Goal: Information Seeking & Learning: Find specific fact

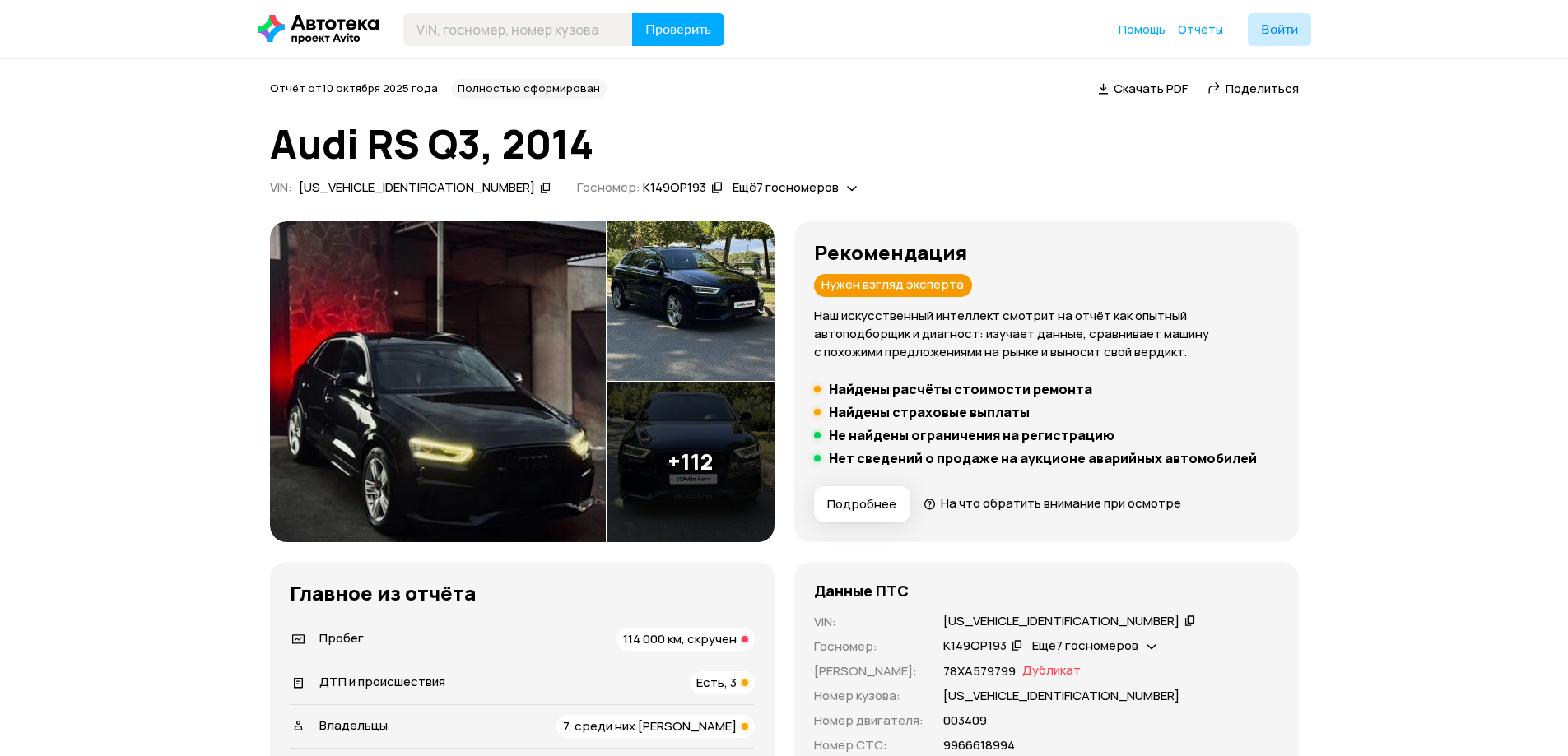
scroll to position [494, 0]
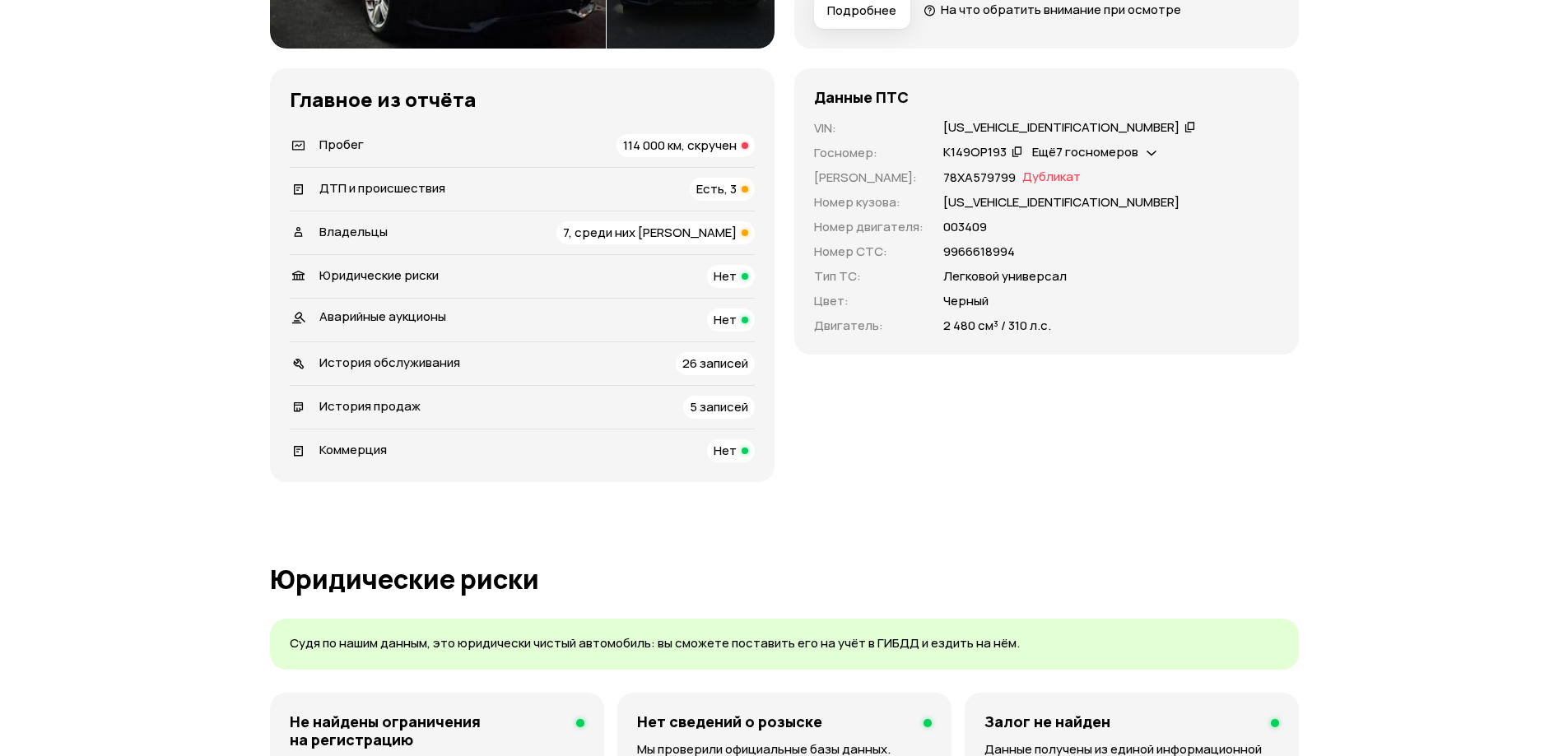
click at [989, 116] on div "Данные ПТС VIN : [US_VEHICLE_IDENTIFICATION_NUMBER]   Госномер : К149ОР193   Ещ…" at bounding box center [1046, 211] width 505 height 286
copy div "[US_VEHICLE_IDENTIFICATION_NUMBER]"
click at [973, 125] on div "[US_VEHICLE_IDENTIFICATION_NUMBER]" at bounding box center [1061, 127] width 236 height 17
click at [974, 126] on div "[US_VEHICLE_IDENTIFICATION_NUMBER]" at bounding box center [1061, 127] width 236 height 17
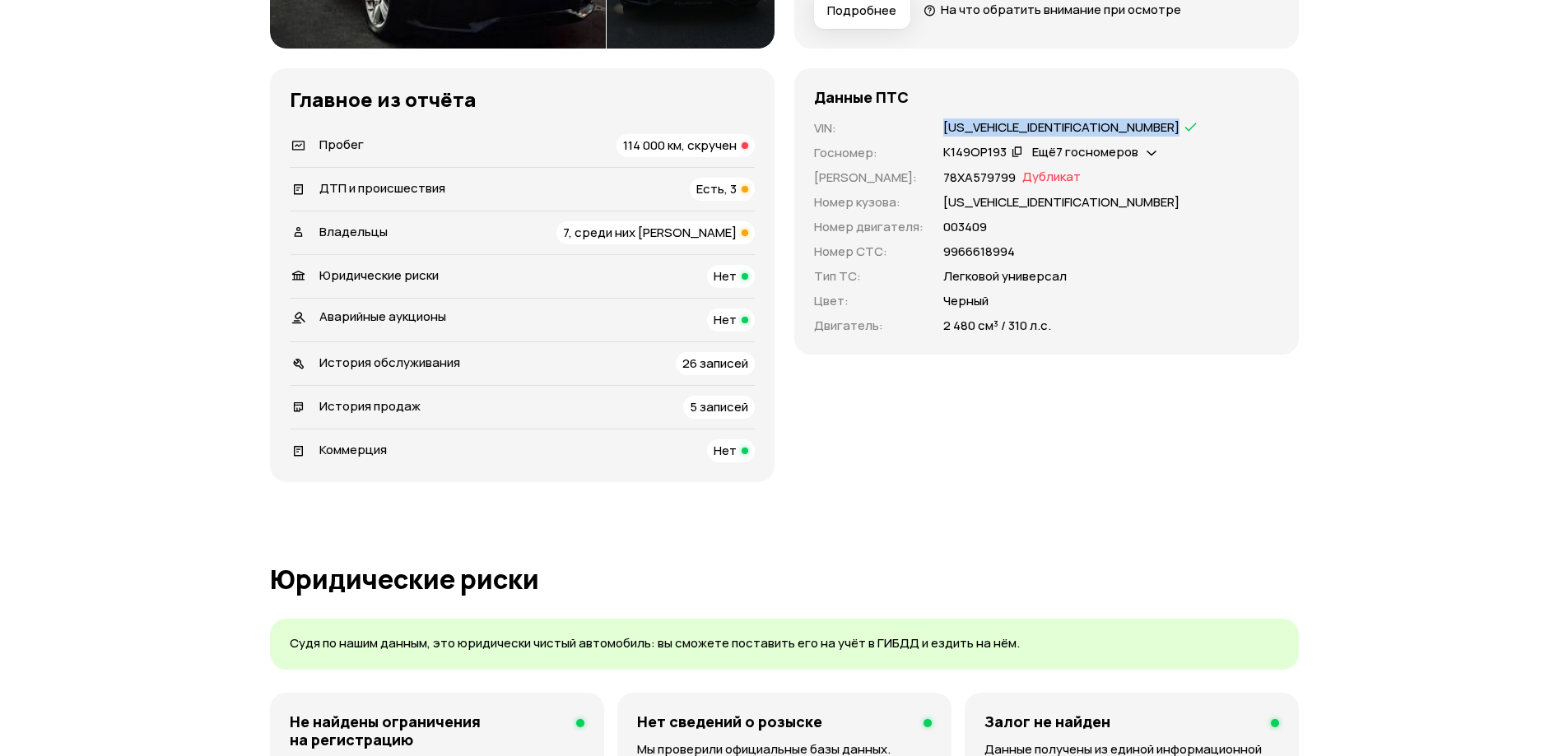
click at [975, 126] on div "[US_VEHICLE_IDENTIFICATION_NUMBER]" at bounding box center [1061, 127] width 236 height 17
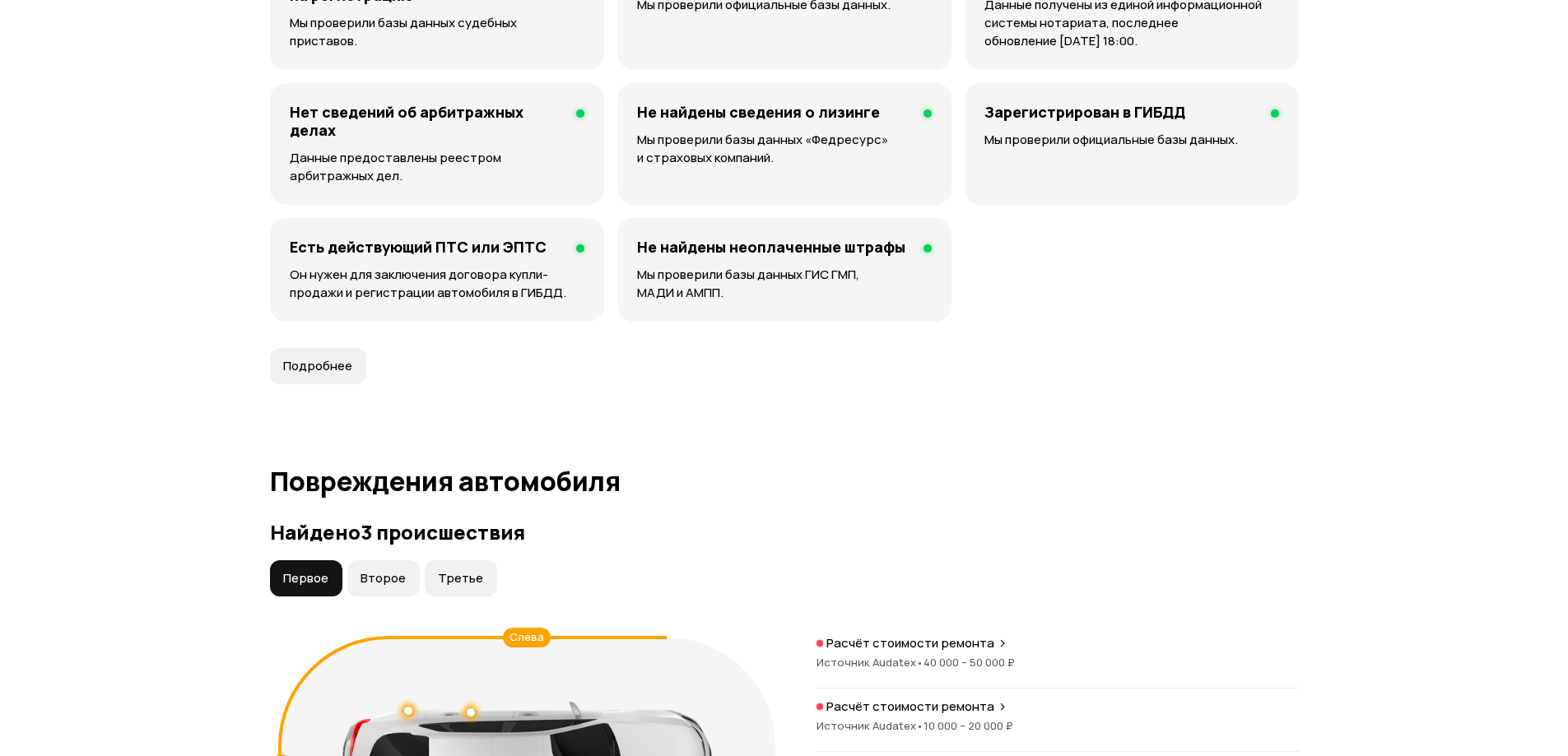
scroll to position [1399, 0]
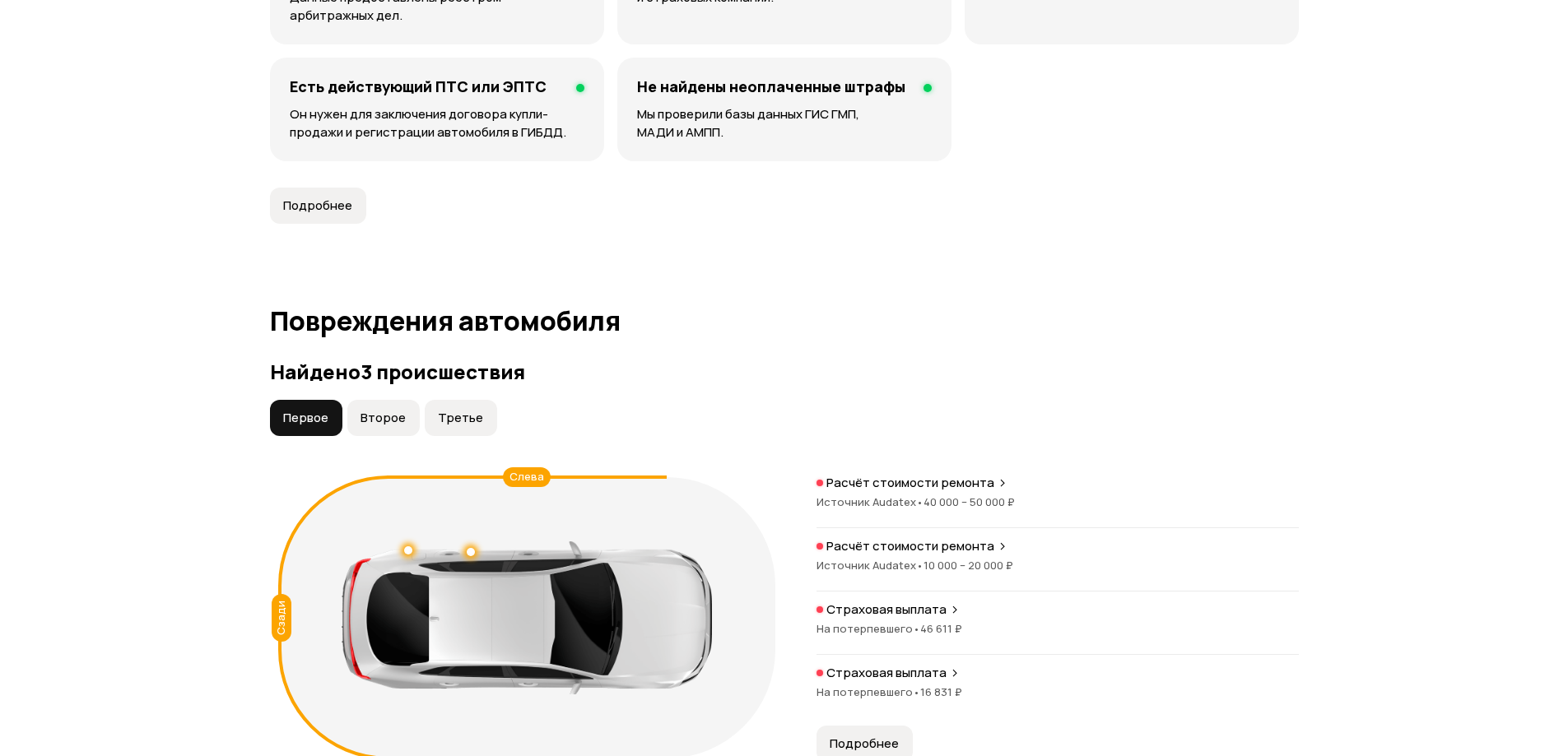
click at [459, 422] on span "Третье" at bounding box center [460, 418] width 45 height 17
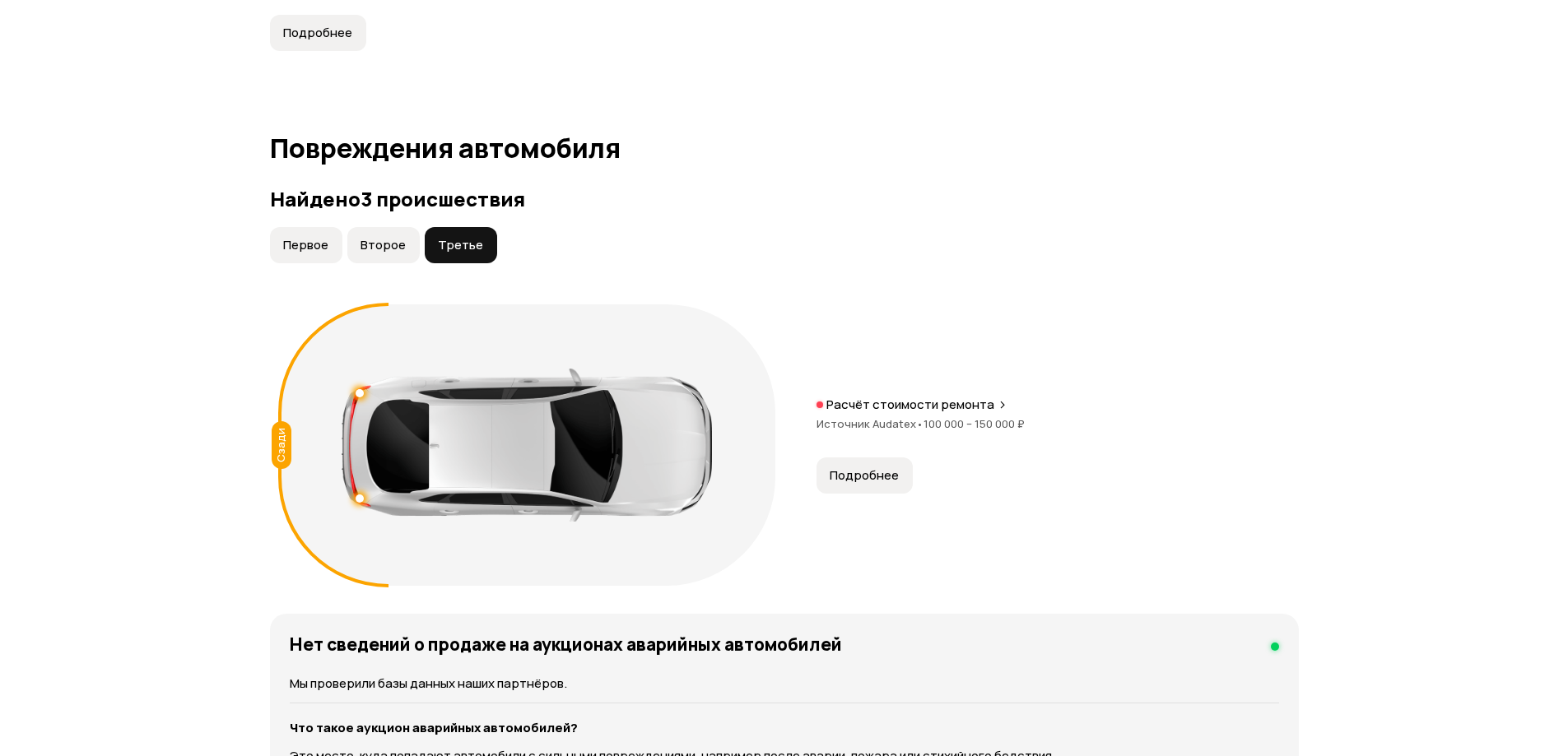
scroll to position [1728, 0]
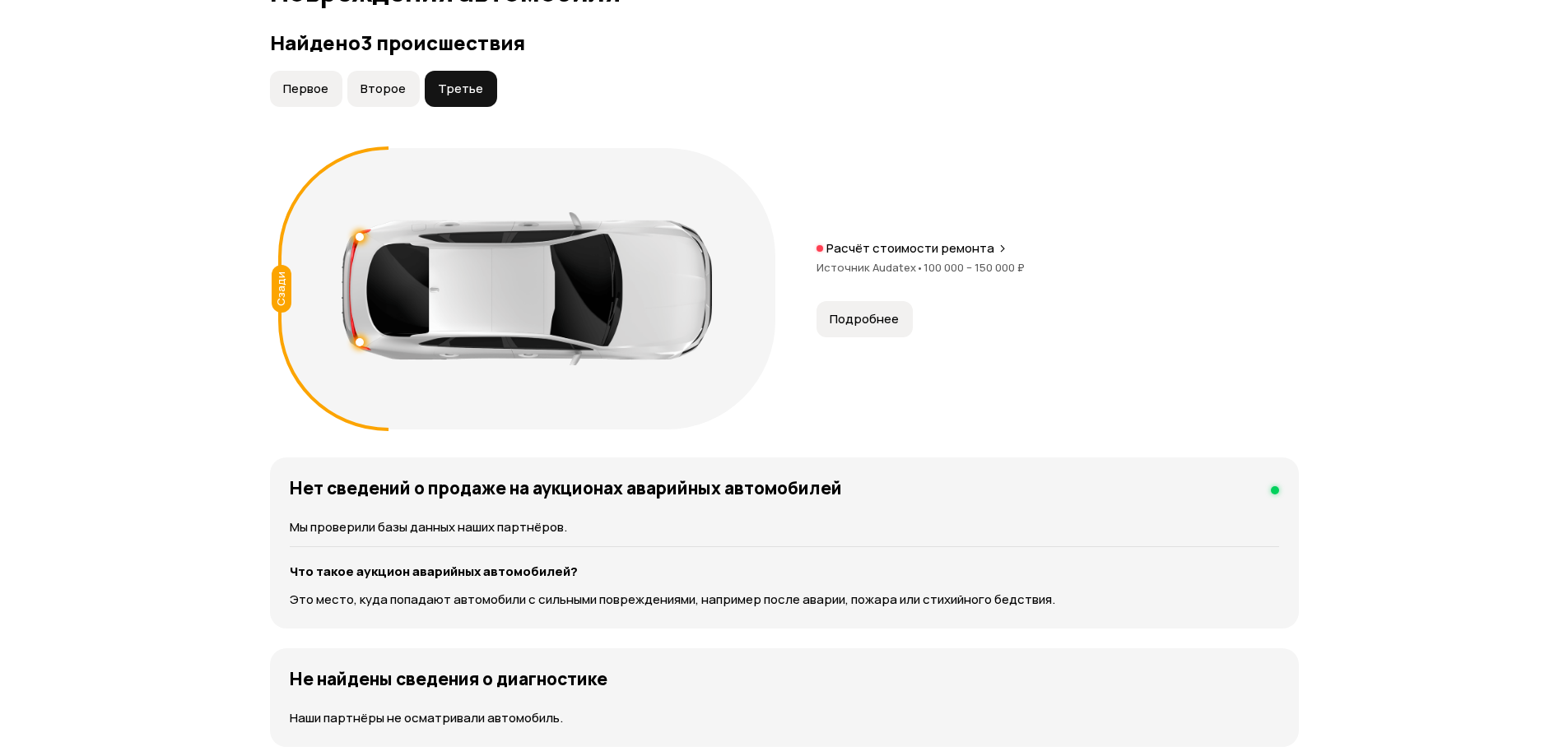
click at [377, 98] on button "Второе" at bounding box center [383, 89] width 72 height 37
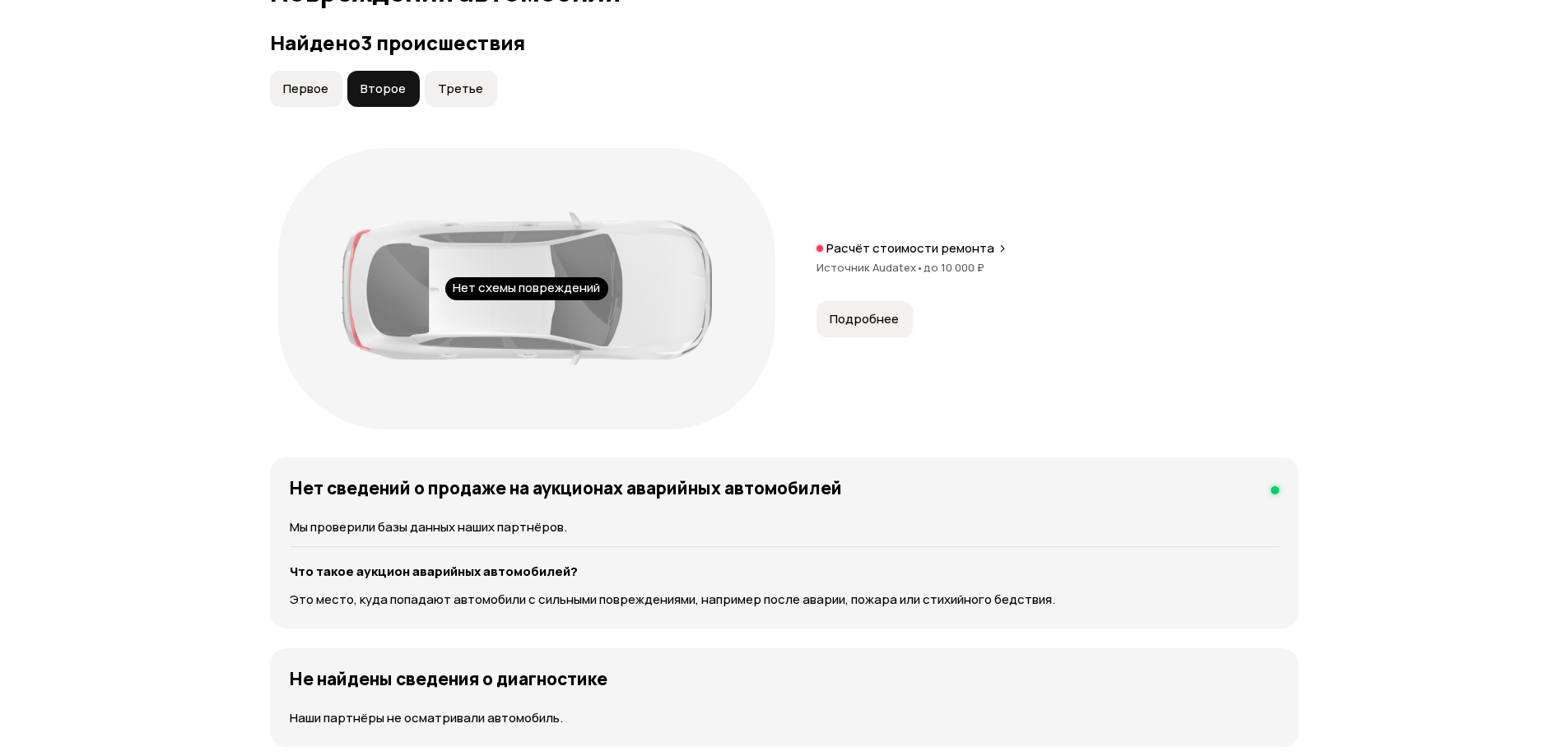
click at [320, 91] on span "Первое" at bounding box center [305, 89] width 45 height 17
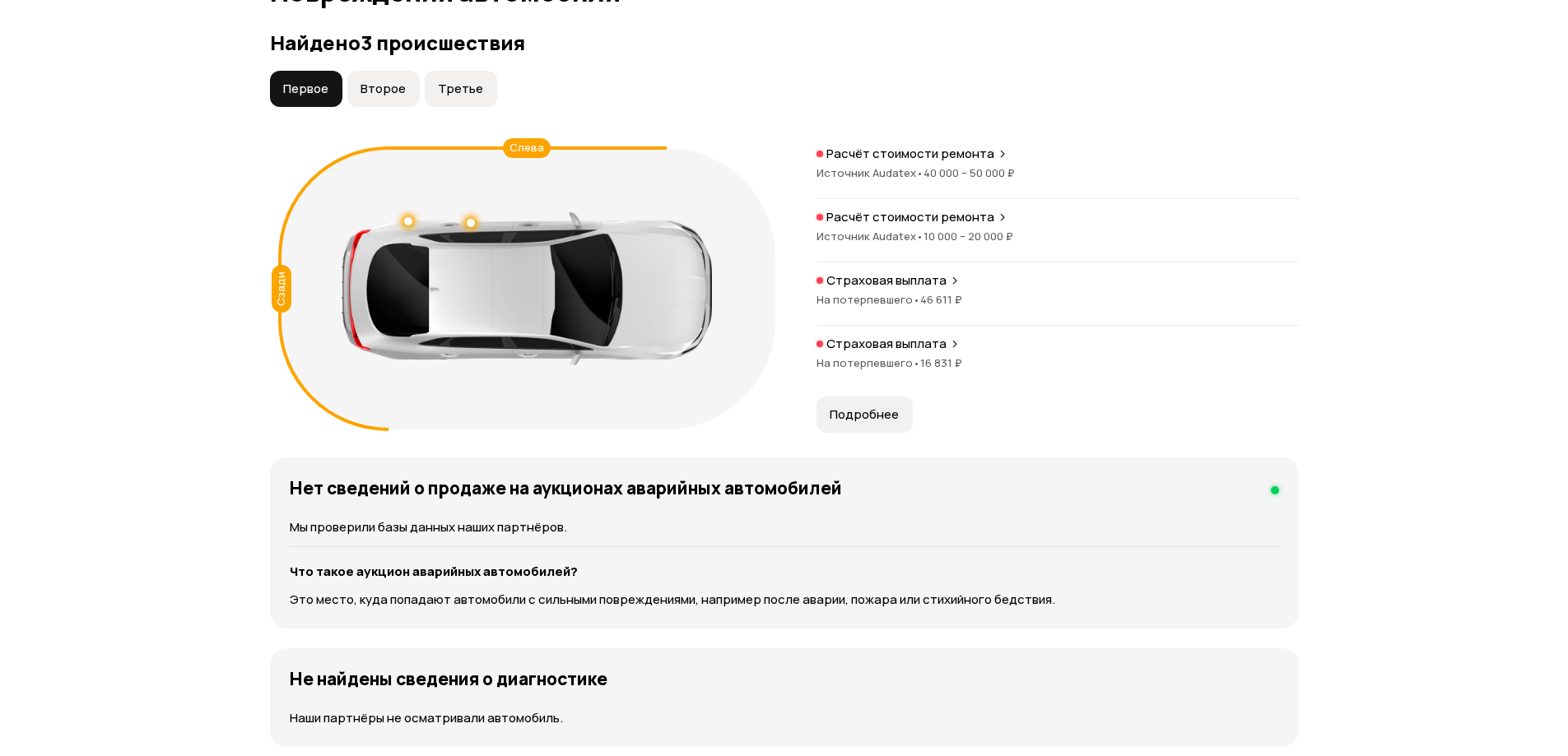
click at [460, 91] on span "Третье" at bounding box center [460, 89] width 45 height 17
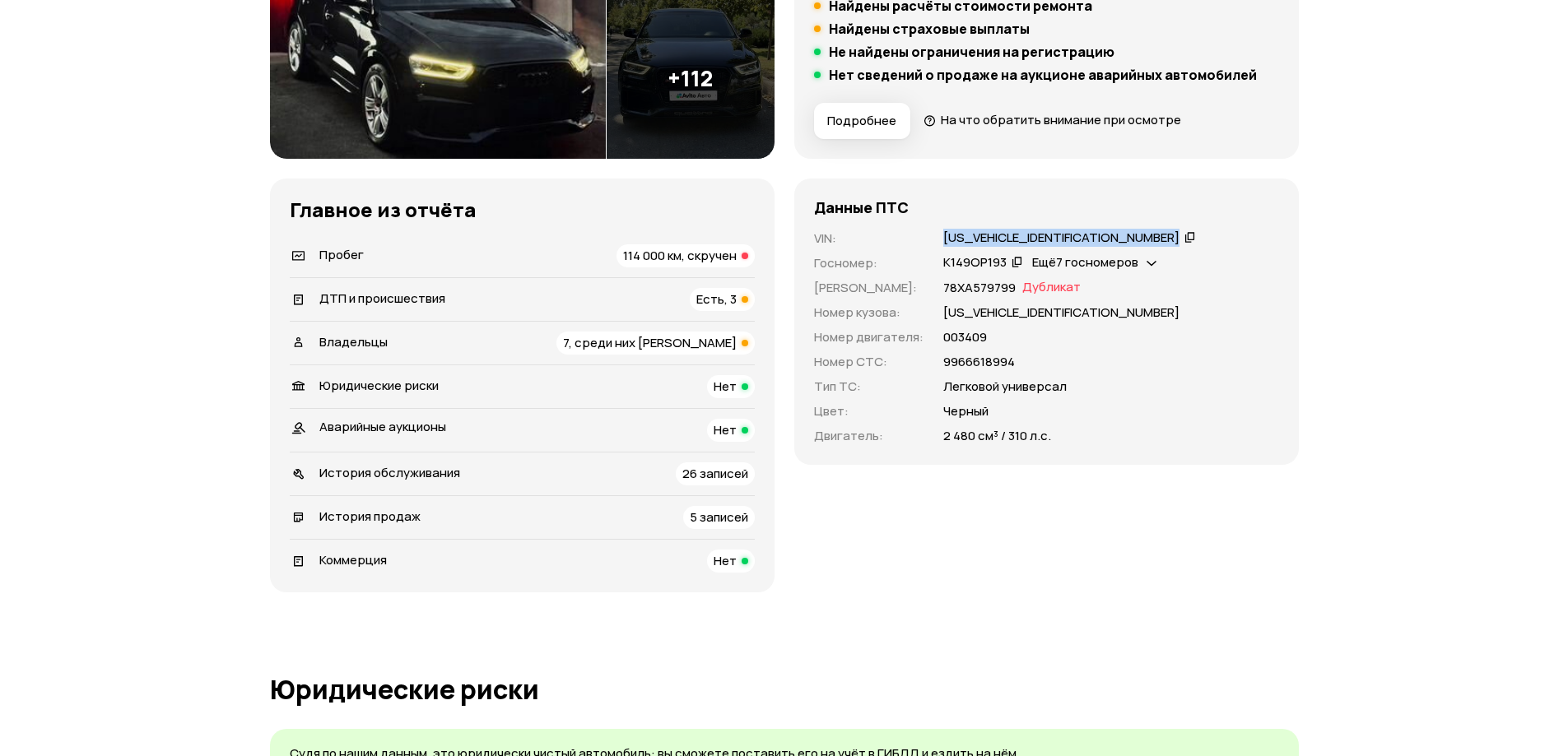
scroll to position [494, 0]
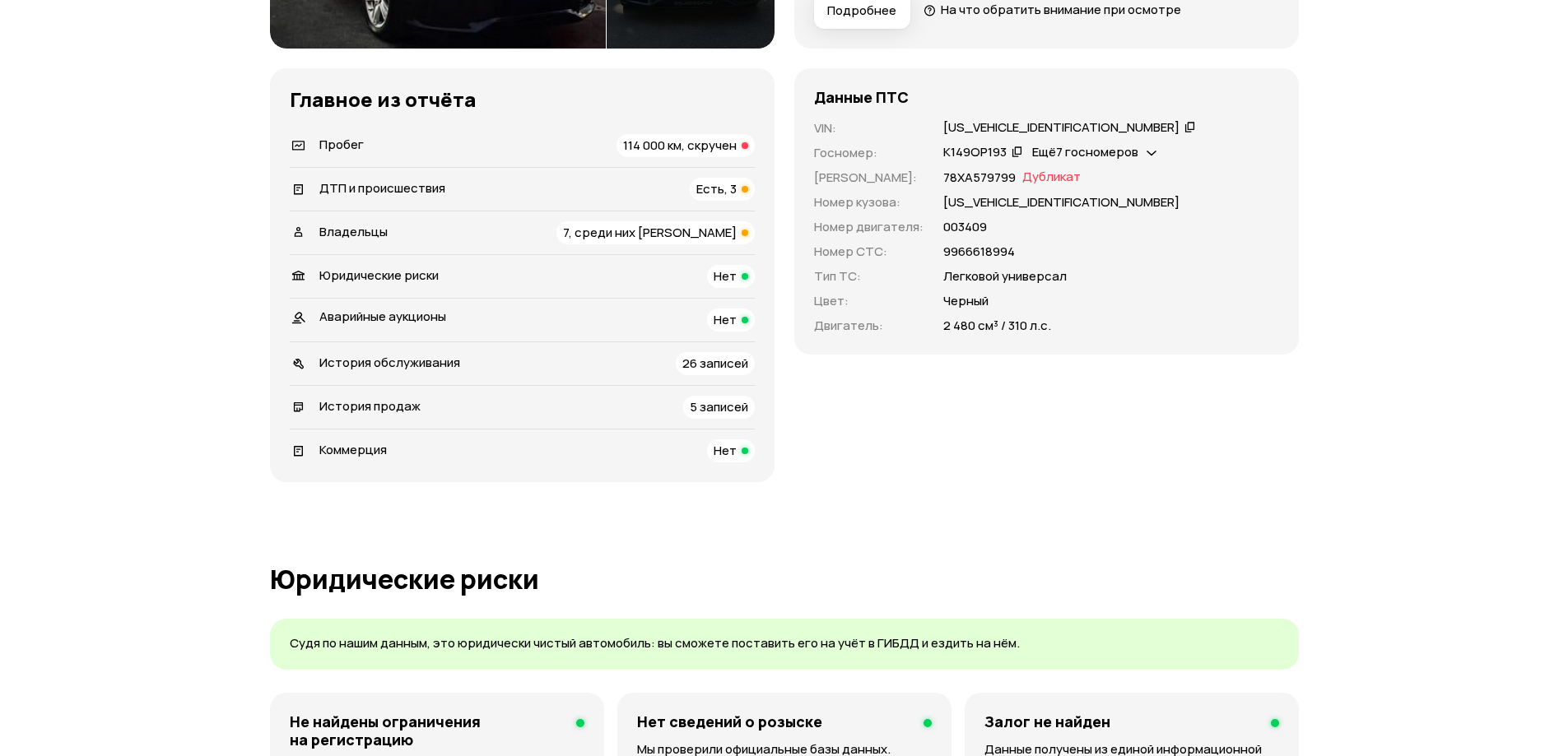
click at [973, 151] on div "К149ОР193" at bounding box center [975, 152] width 63 height 17
copy div "К149ОР193"
click at [967, 203] on p "[US_VEHICLE_IDENTIFICATION_NUMBER]" at bounding box center [1061, 203] width 236 height 18
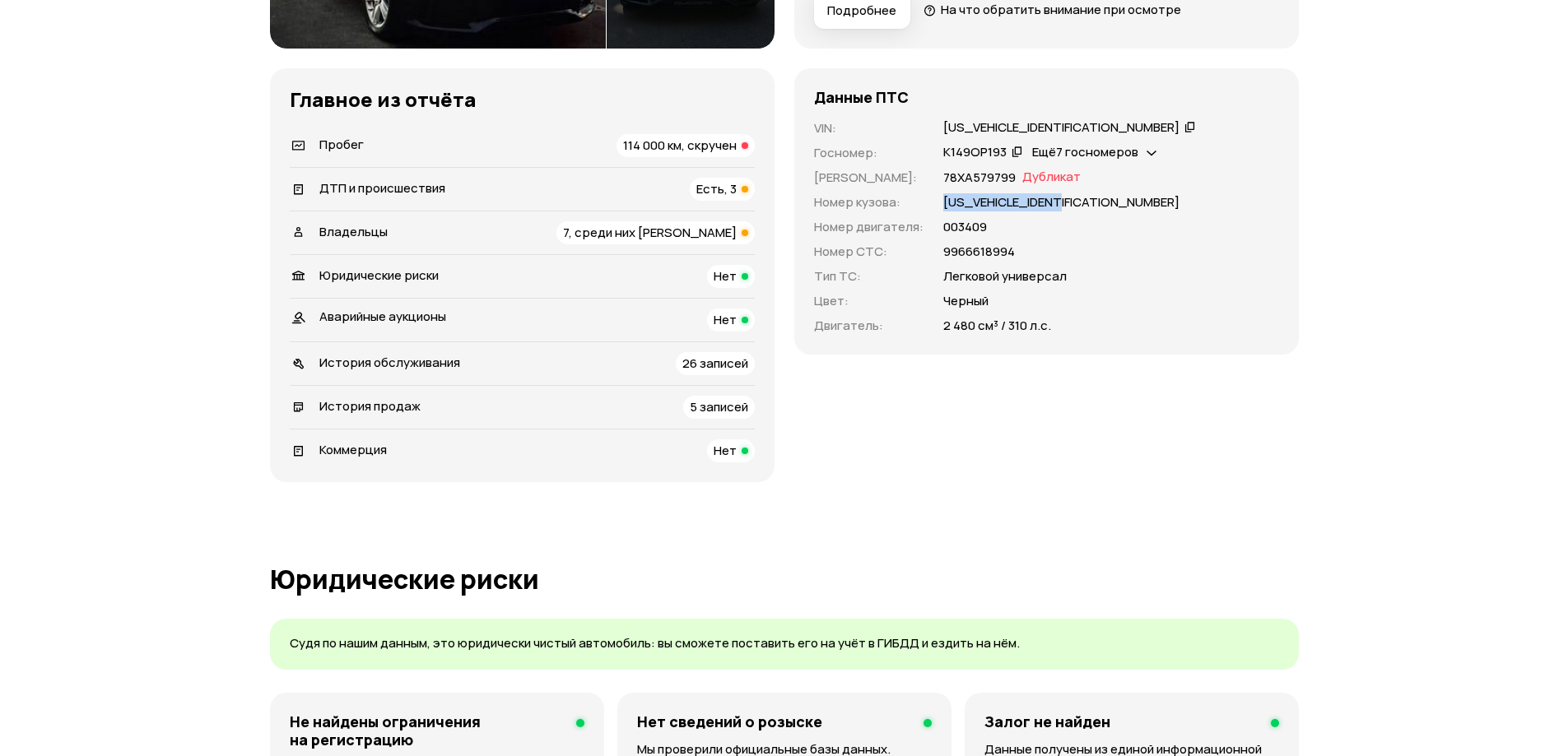
copy p "[US_VEHICLE_IDENTIFICATION_NUMBER]"
